Goal: Task Accomplishment & Management: Manage account settings

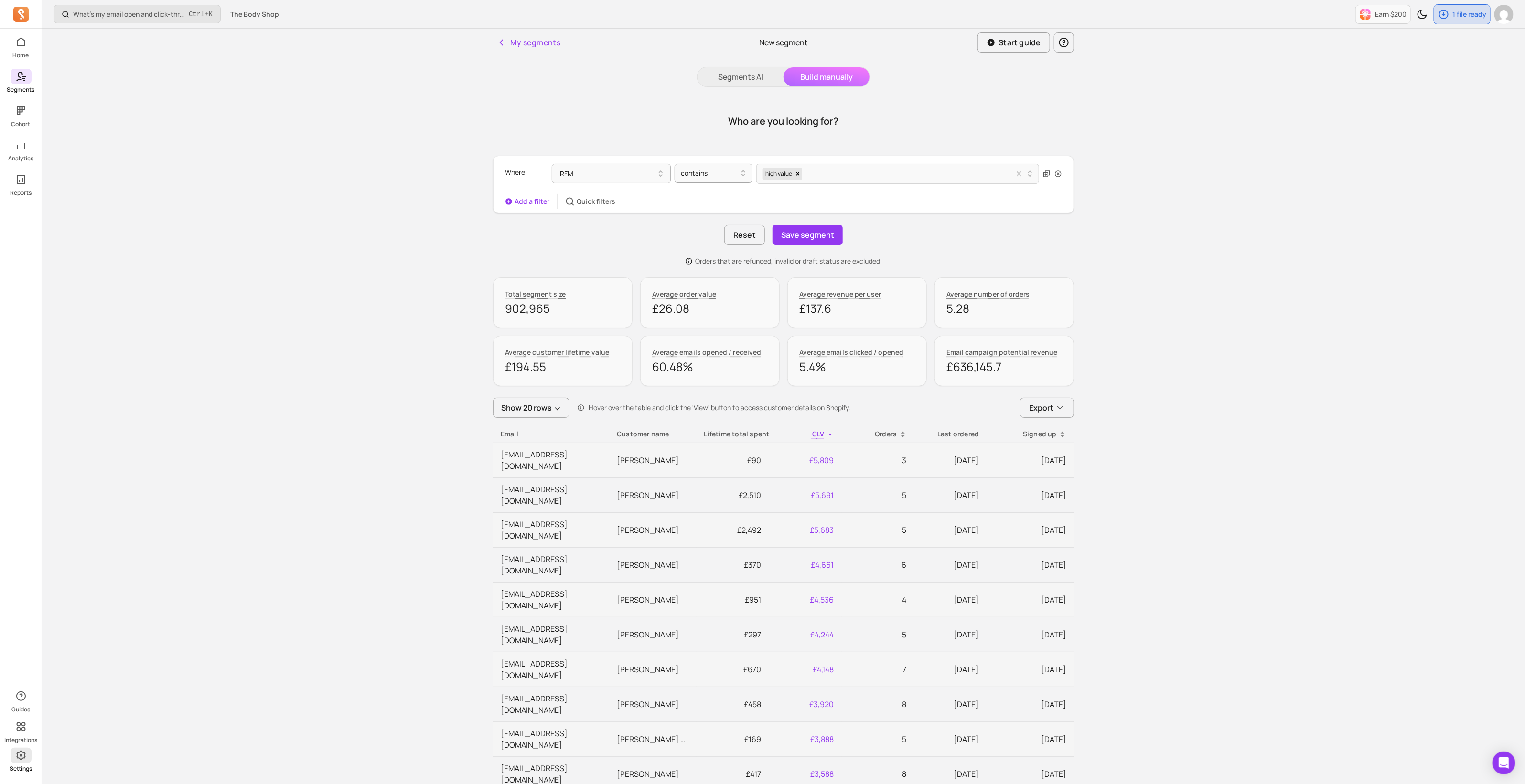
click at [17, 764] on link "Settings" at bounding box center [21, 760] width 42 height 25
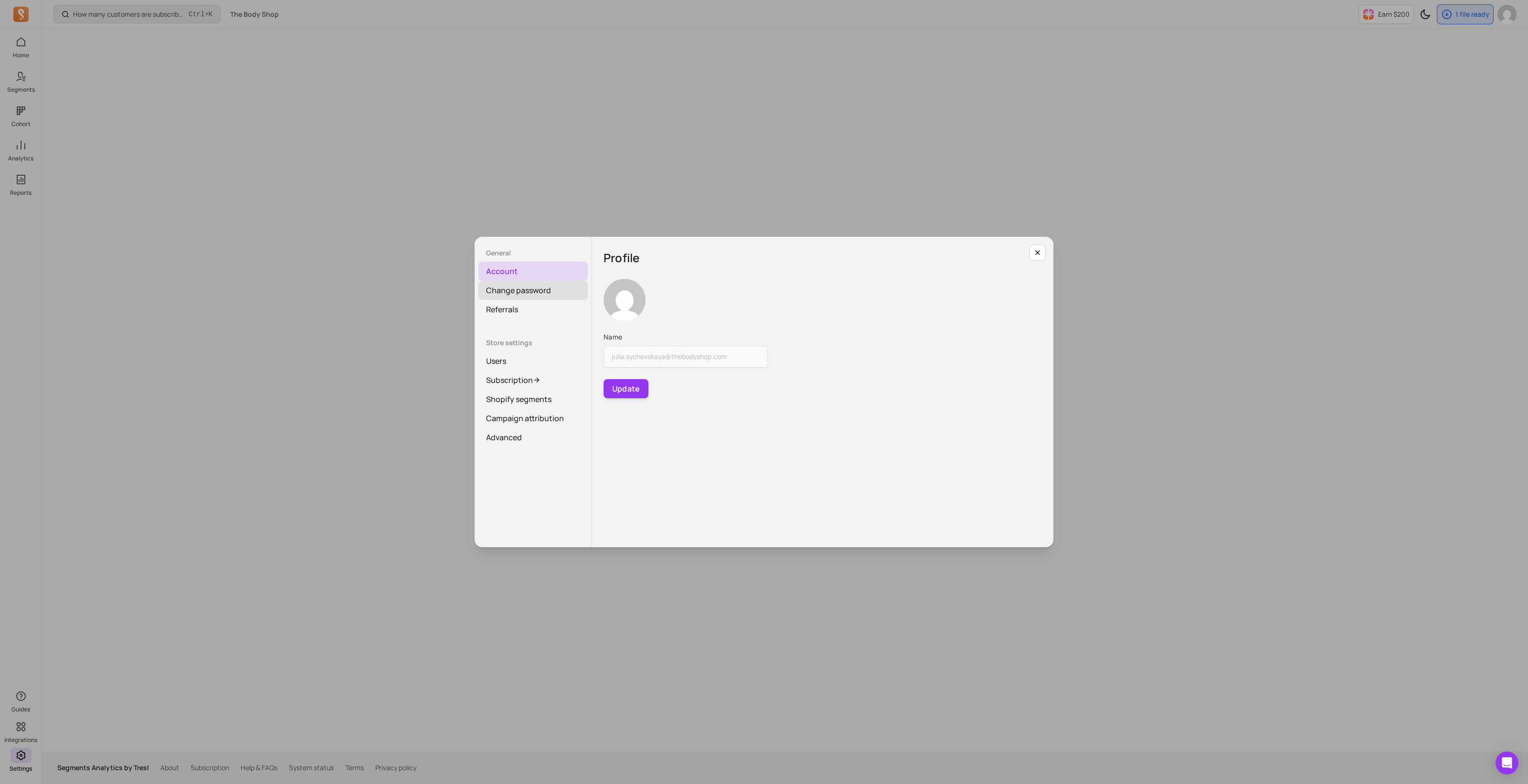
click at [518, 289] on link "Change password" at bounding box center [533, 290] width 109 height 19
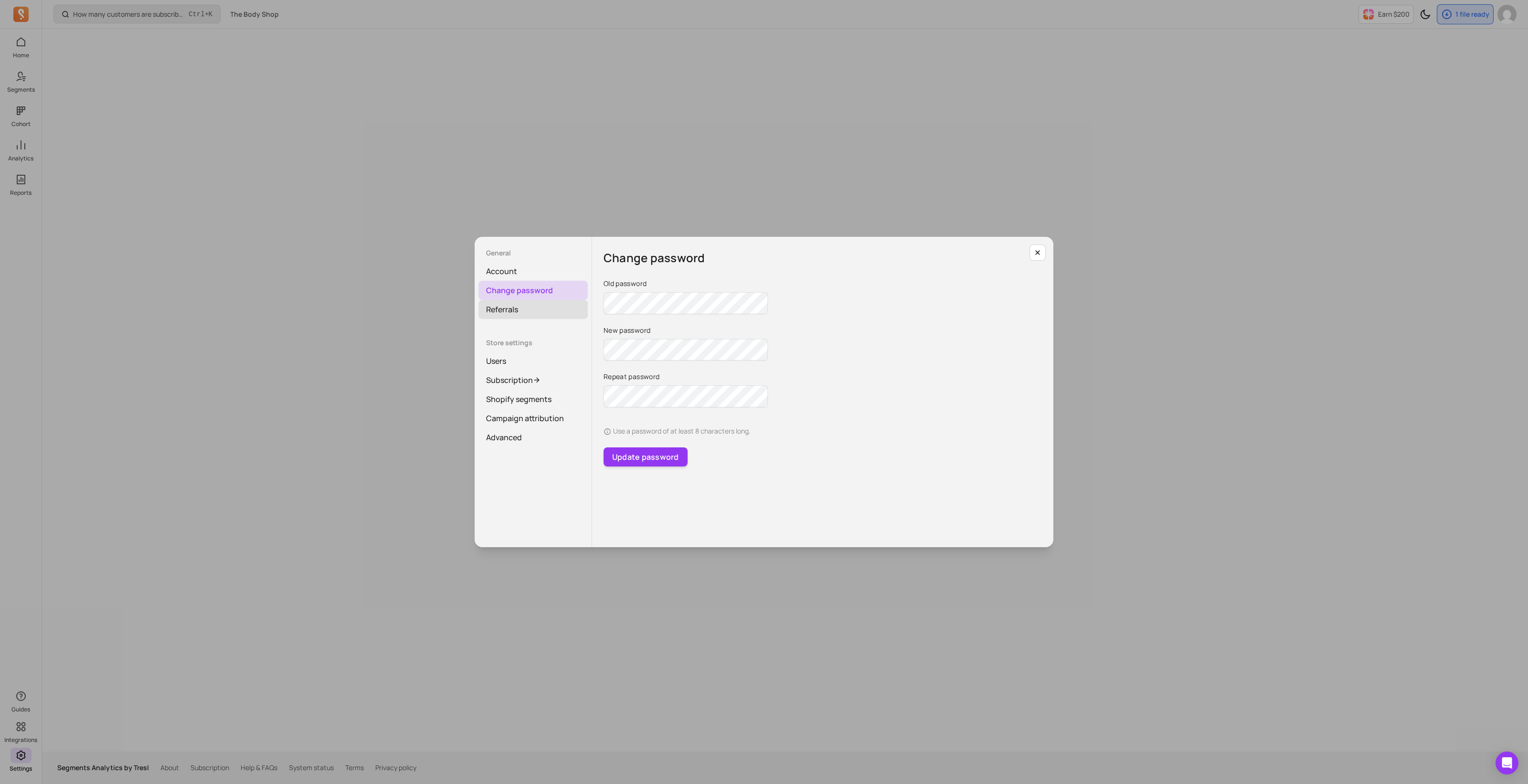
click at [515, 311] on link "Referrals" at bounding box center [533, 310] width 109 height 19
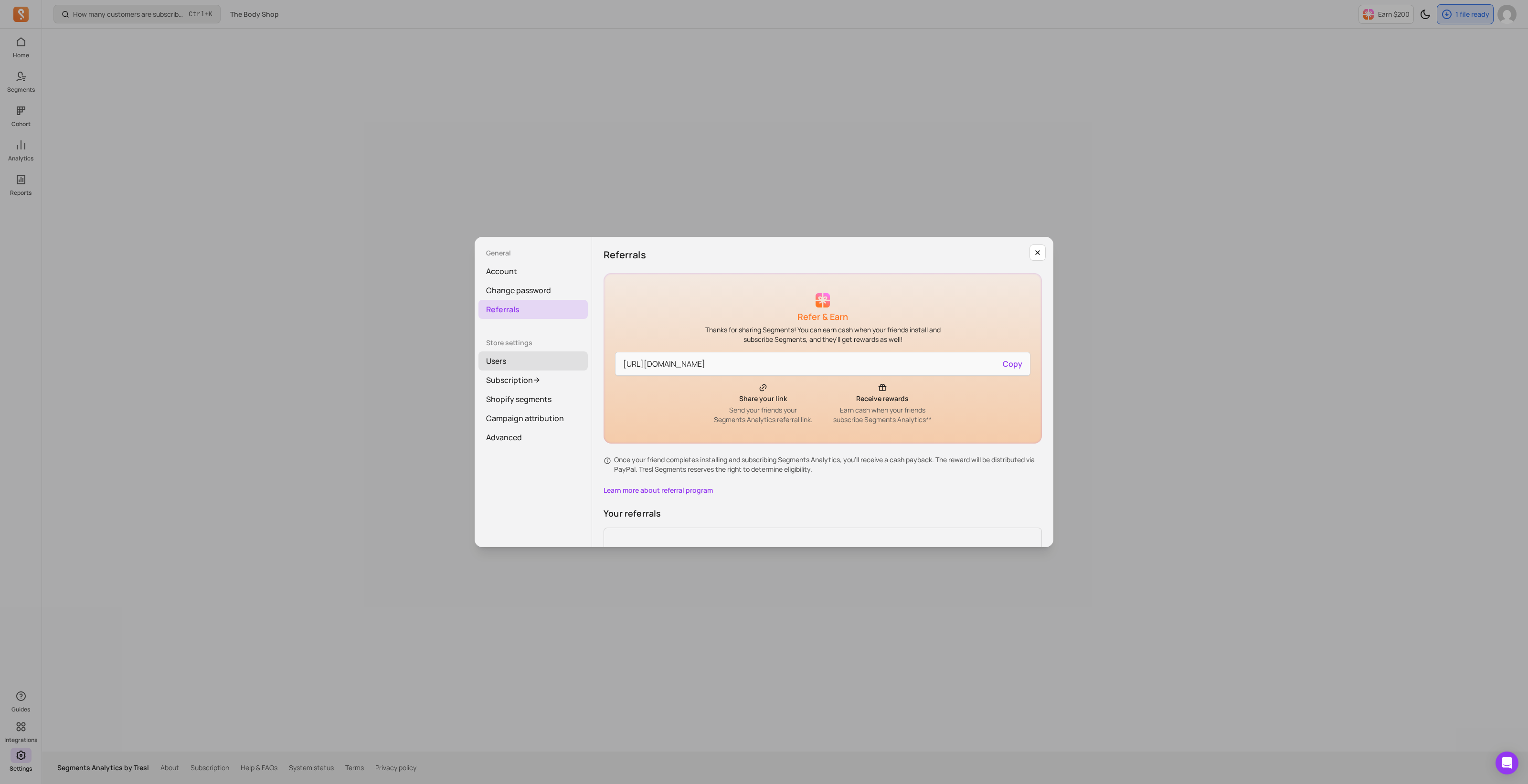
click at [526, 360] on link "Users" at bounding box center [533, 361] width 109 height 19
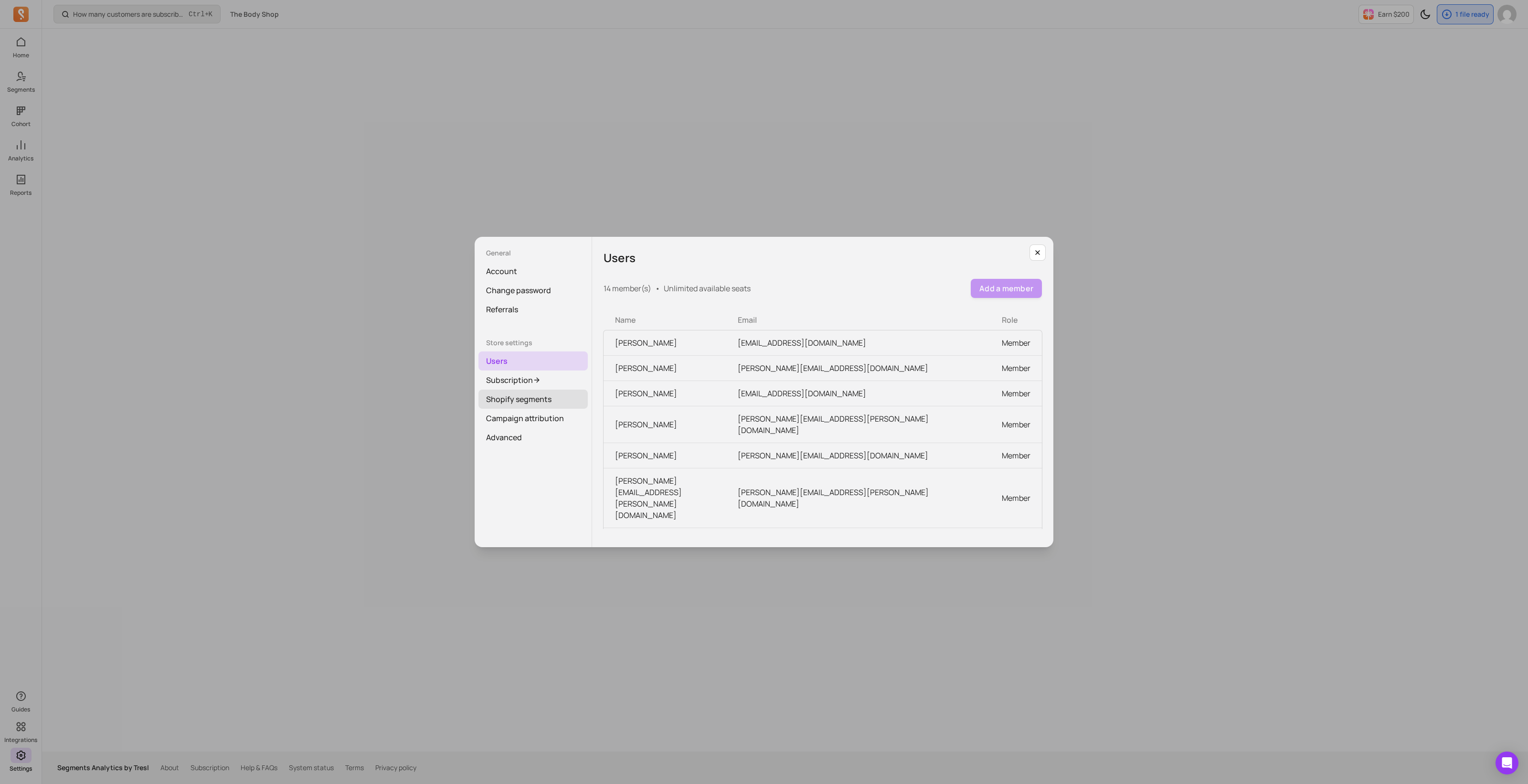
click at [529, 393] on link "Shopify segments" at bounding box center [533, 399] width 109 height 19
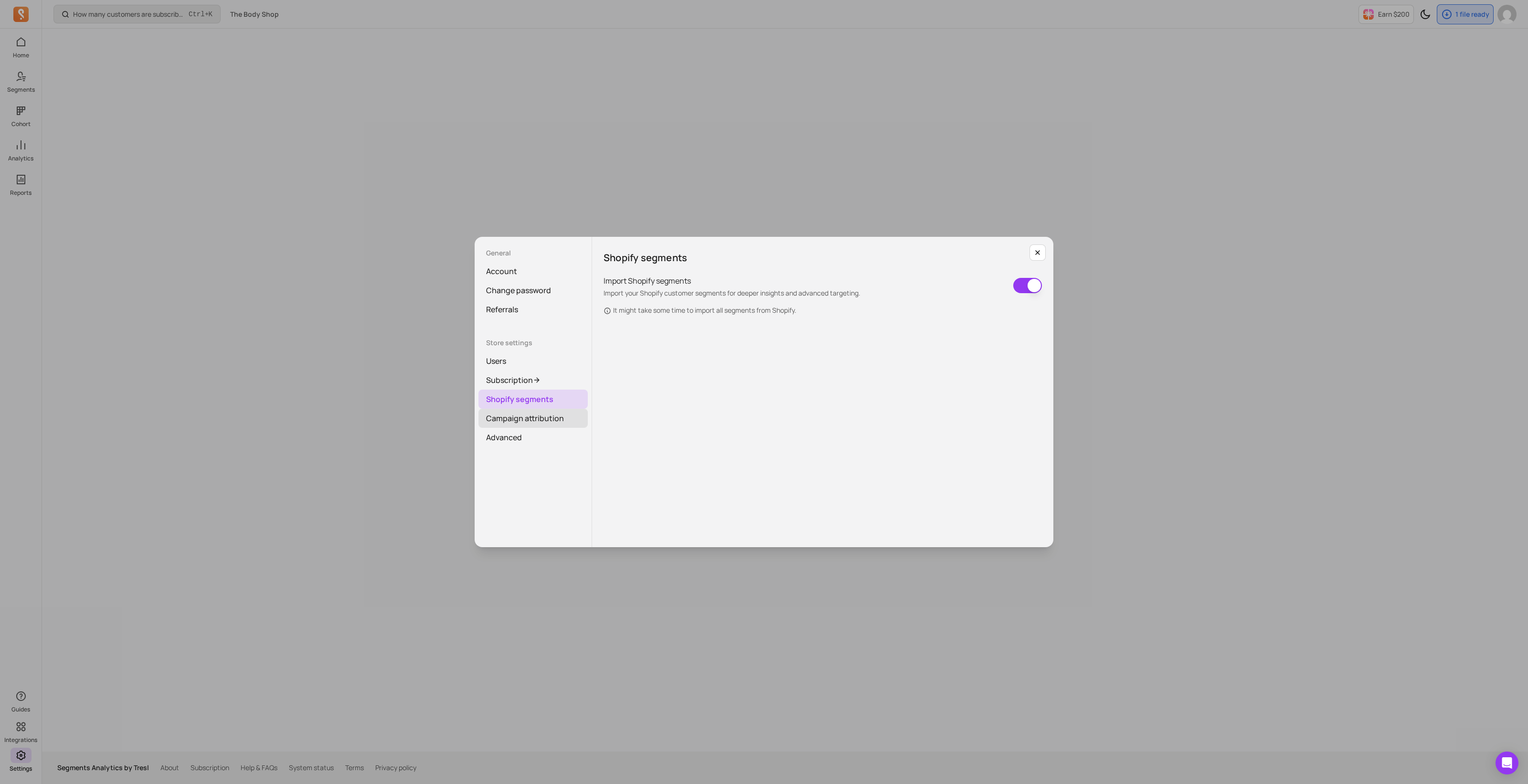
click at [545, 422] on link "Campaign attribution" at bounding box center [533, 418] width 109 height 19
click at [524, 435] on link "Advanced" at bounding box center [533, 437] width 109 height 19
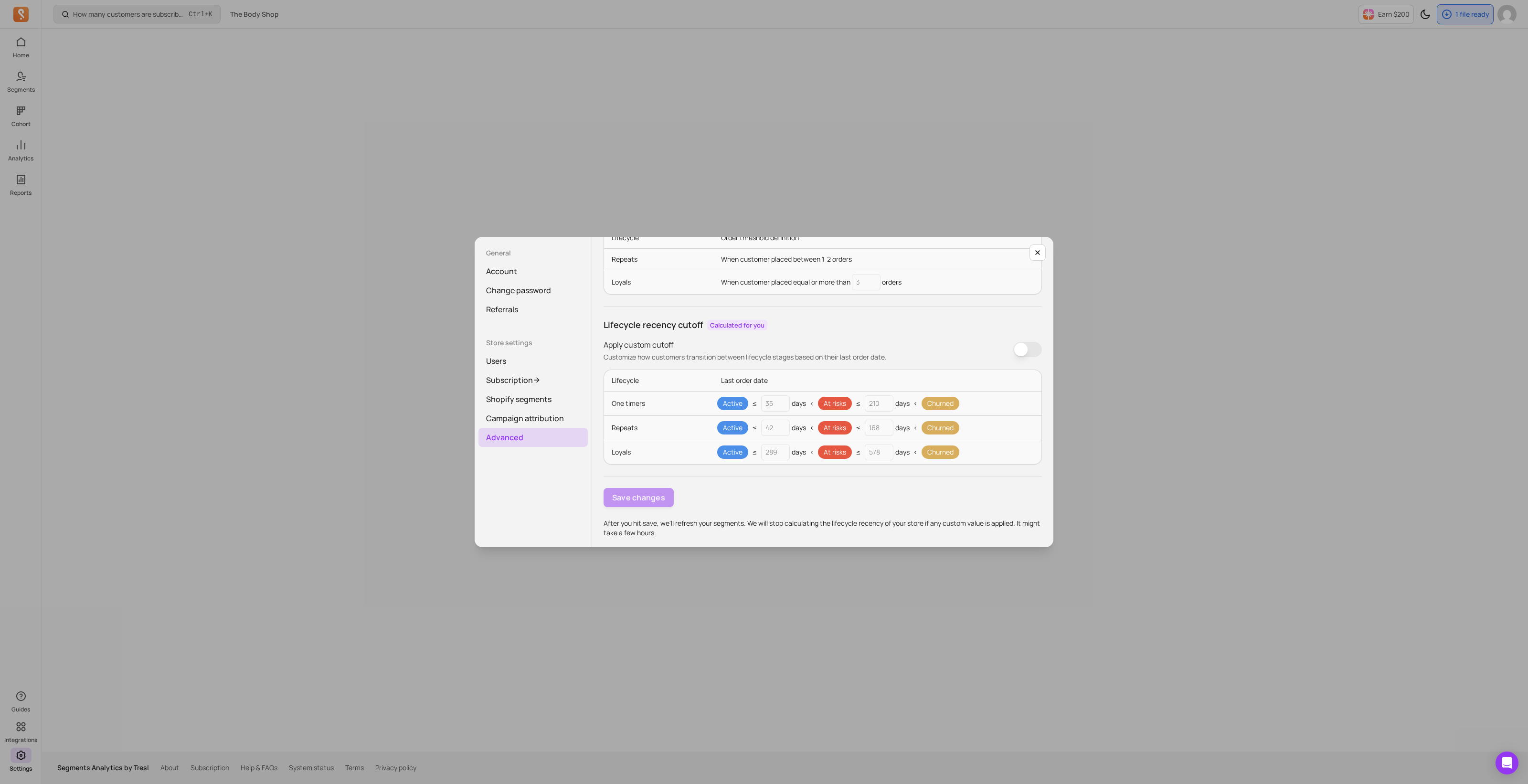
scroll to position [44, 0]
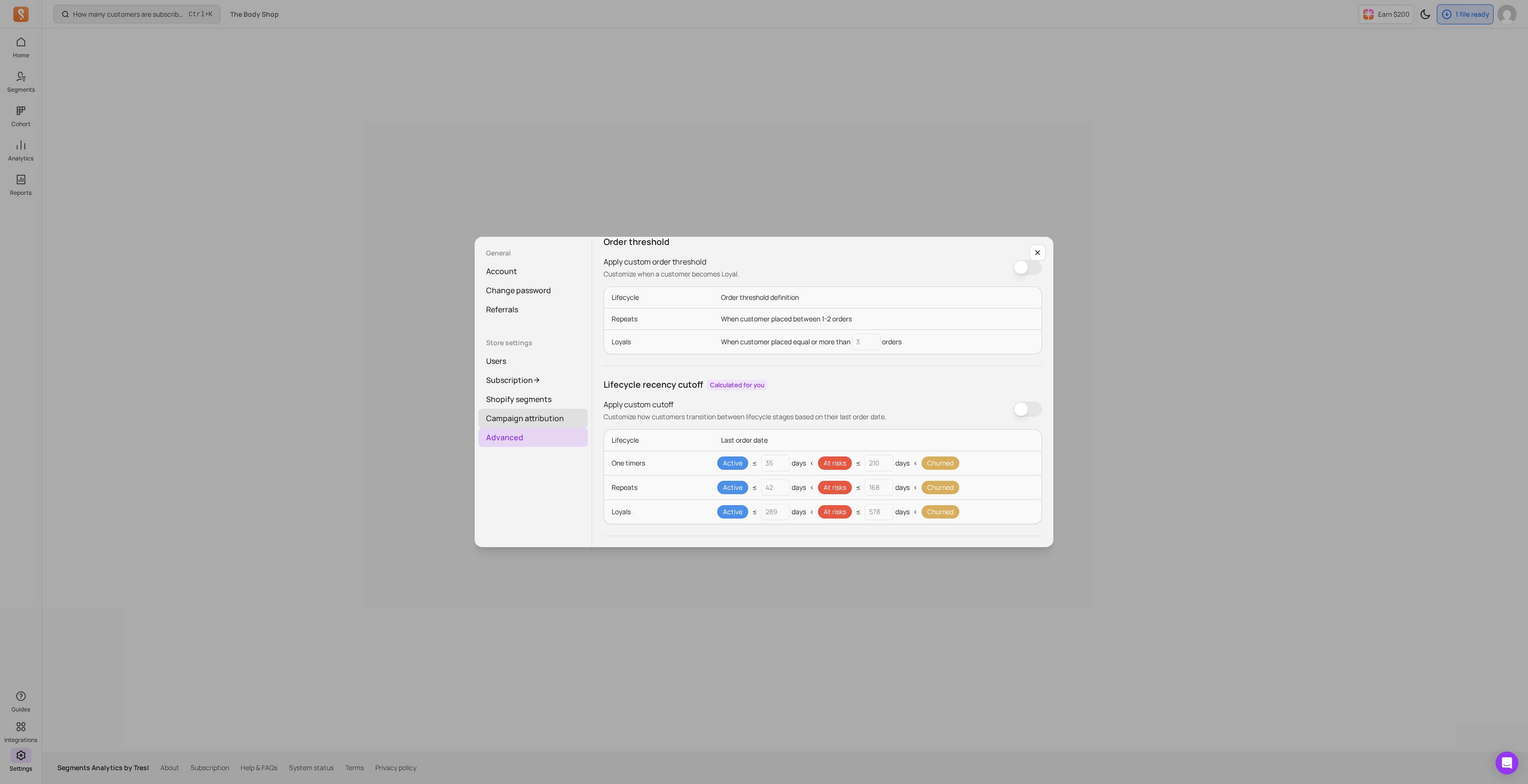
click at [550, 414] on link "Campaign attribution" at bounding box center [533, 418] width 109 height 19
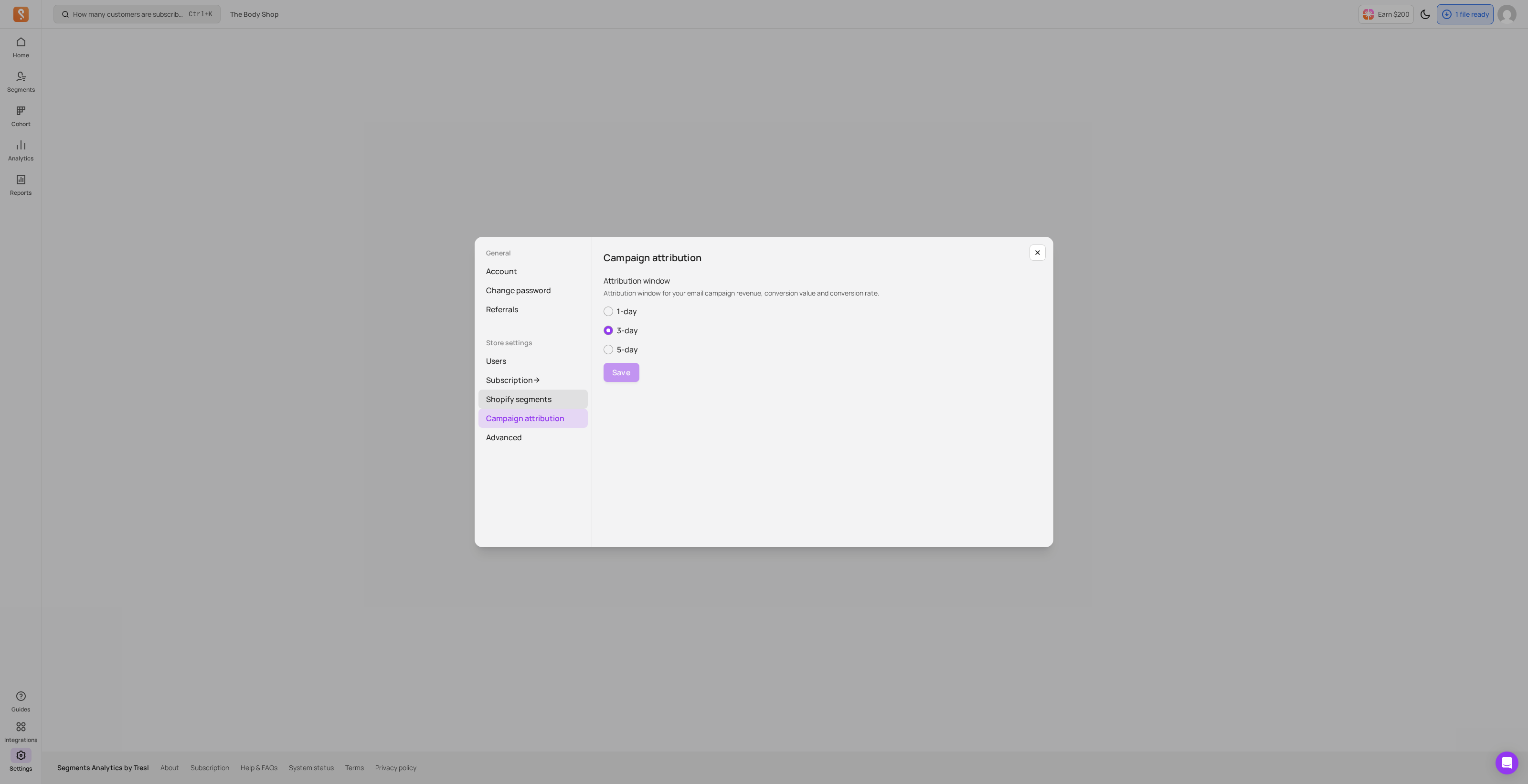
click at [540, 400] on link "Shopify segments" at bounding box center [533, 399] width 109 height 19
click at [547, 381] on link "Subscription" at bounding box center [533, 380] width 109 height 19
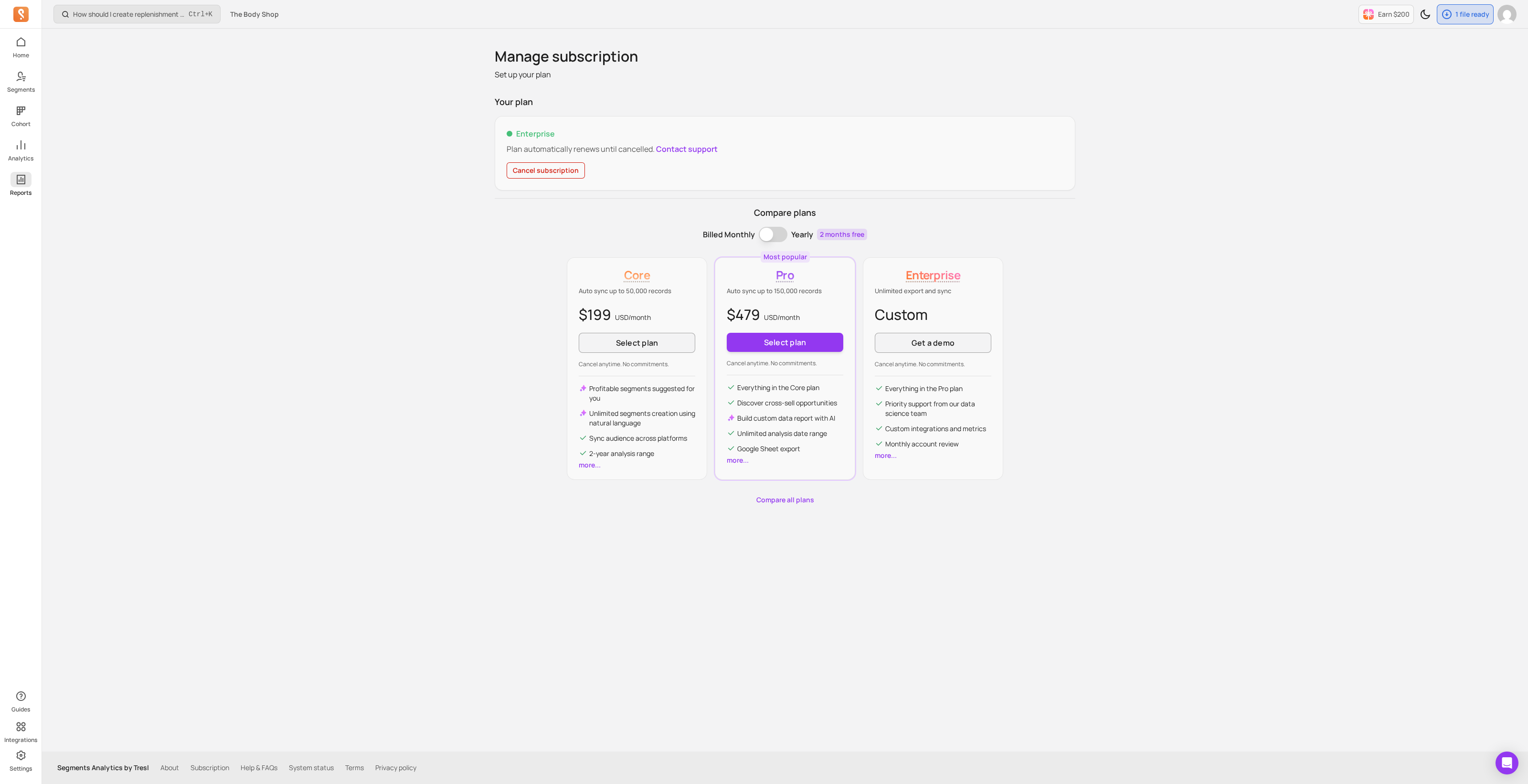
click at [24, 180] on icon at bounding box center [21, 179] width 11 height 11
